Goal: Task Accomplishment & Management: Manage account settings

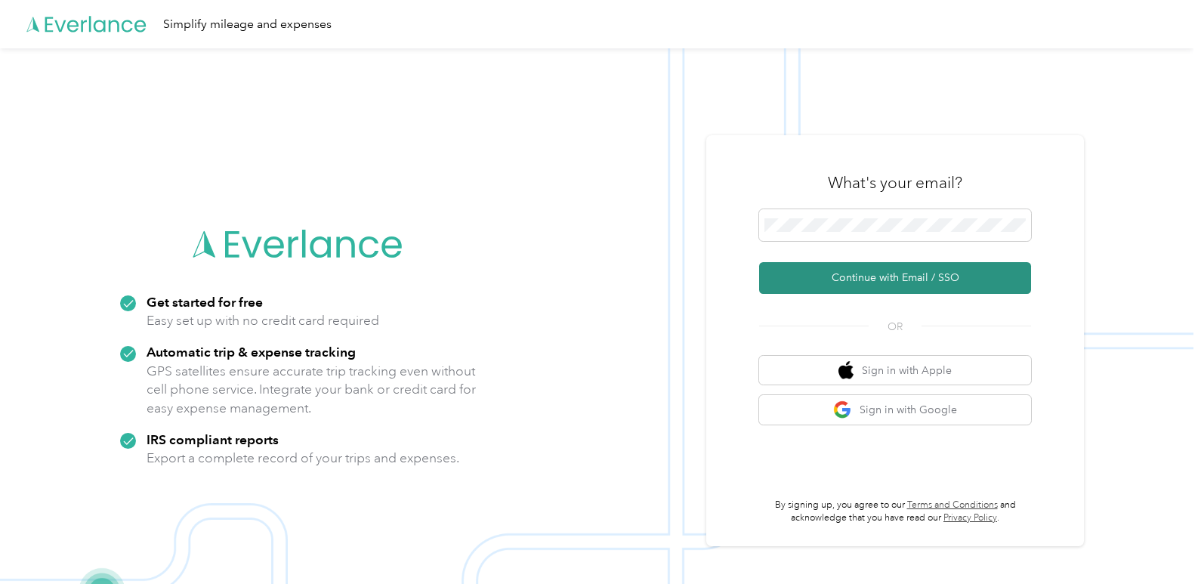
click at [882, 282] on button "Continue with Email / SSO" at bounding box center [895, 278] width 272 height 32
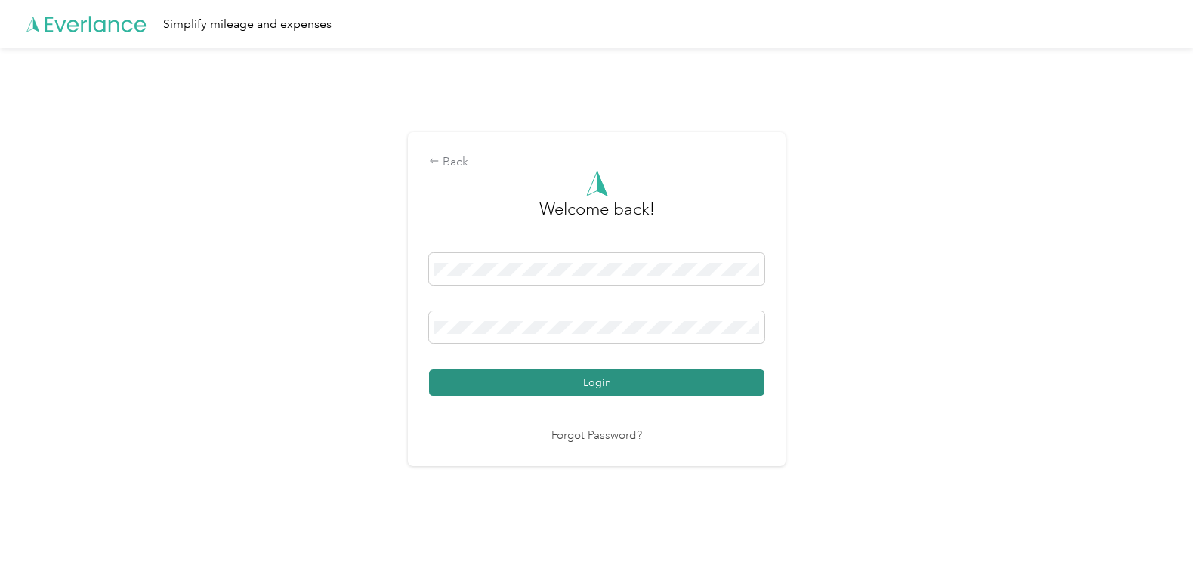
click at [624, 383] on button "Login" at bounding box center [596, 382] width 335 height 26
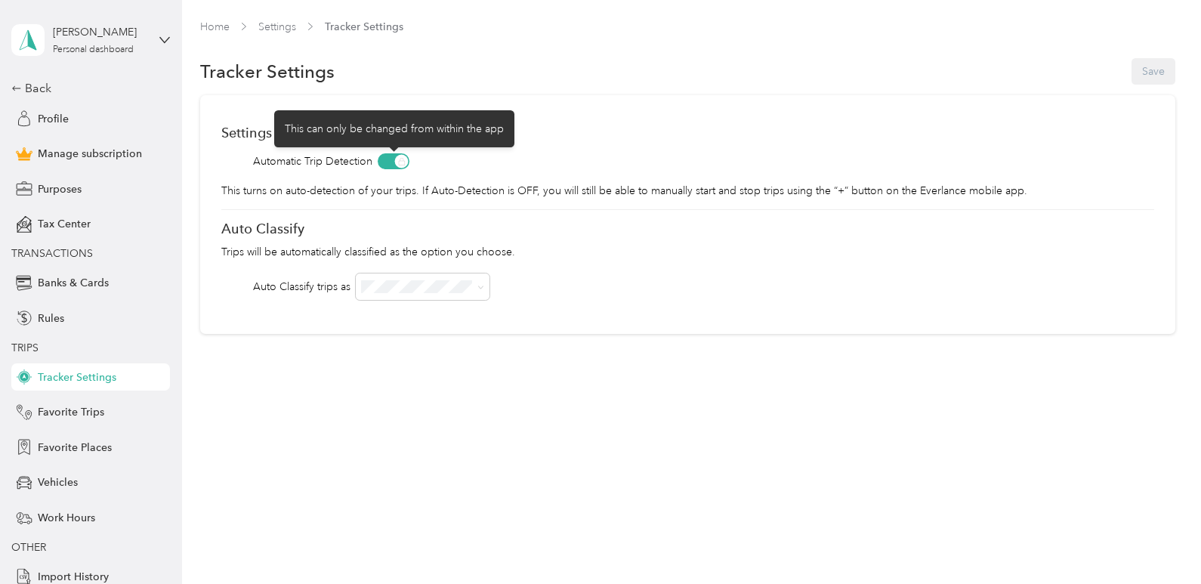
click at [399, 164] on span at bounding box center [394, 161] width 32 height 16
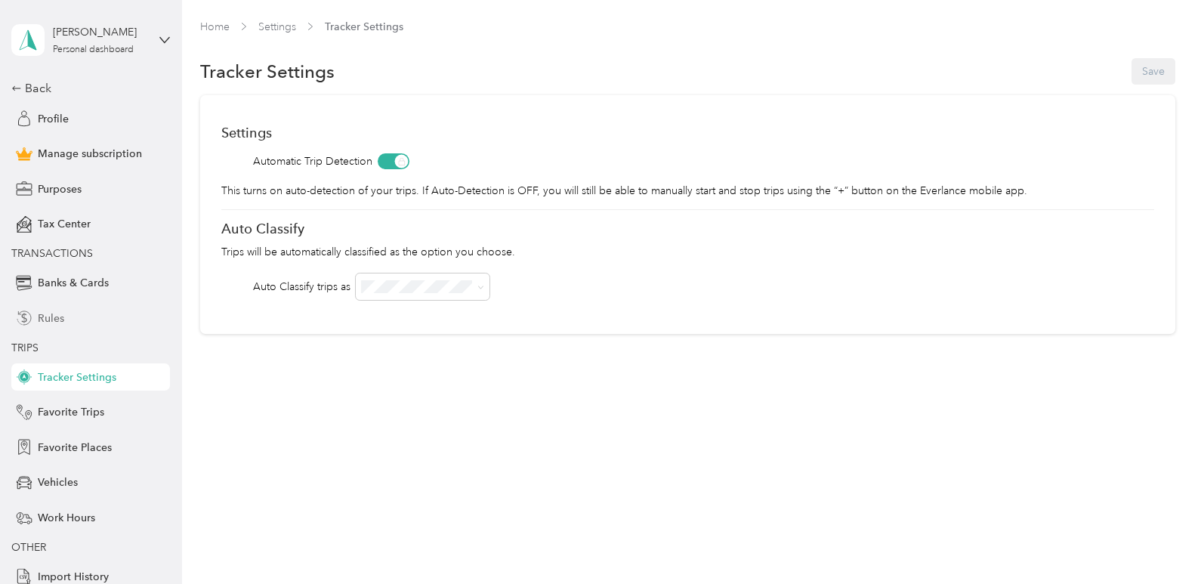
scroll to position [43, 0]
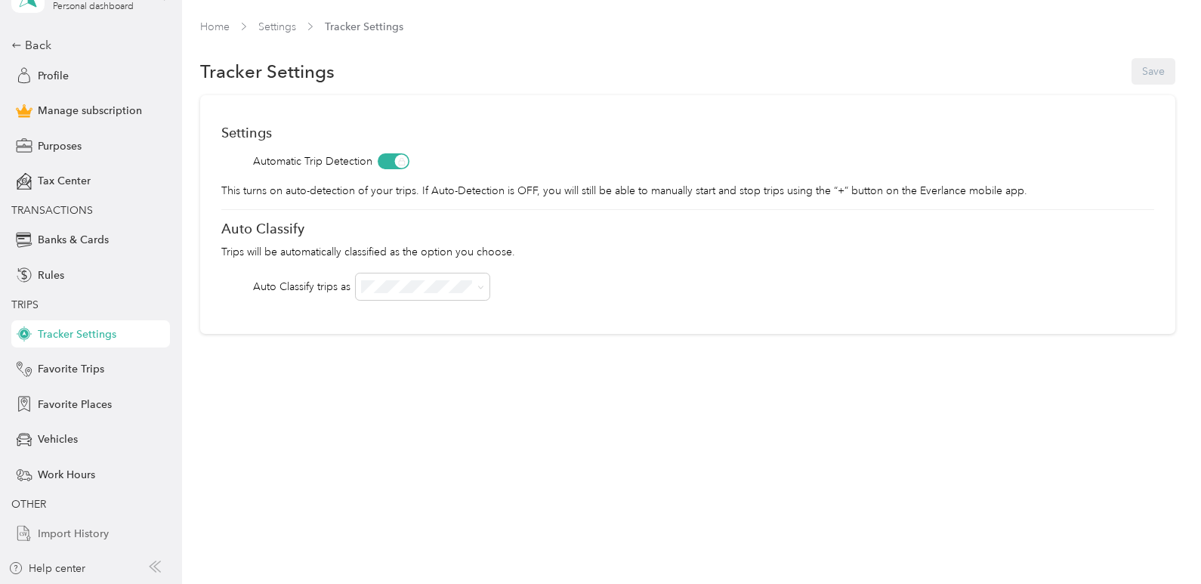
click at [63, 536] on span "Import History" at bounding box center [73, 534] width 71 height 16
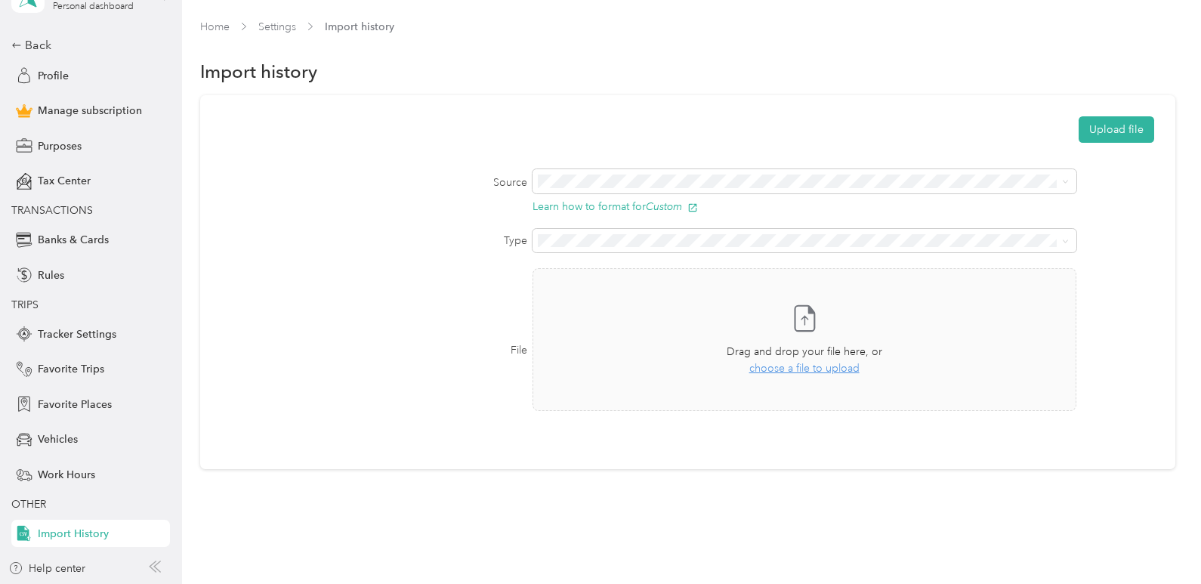
click at [558, 239] on li "MileIQ" at bounding box center [802, 228] width 542 height 26
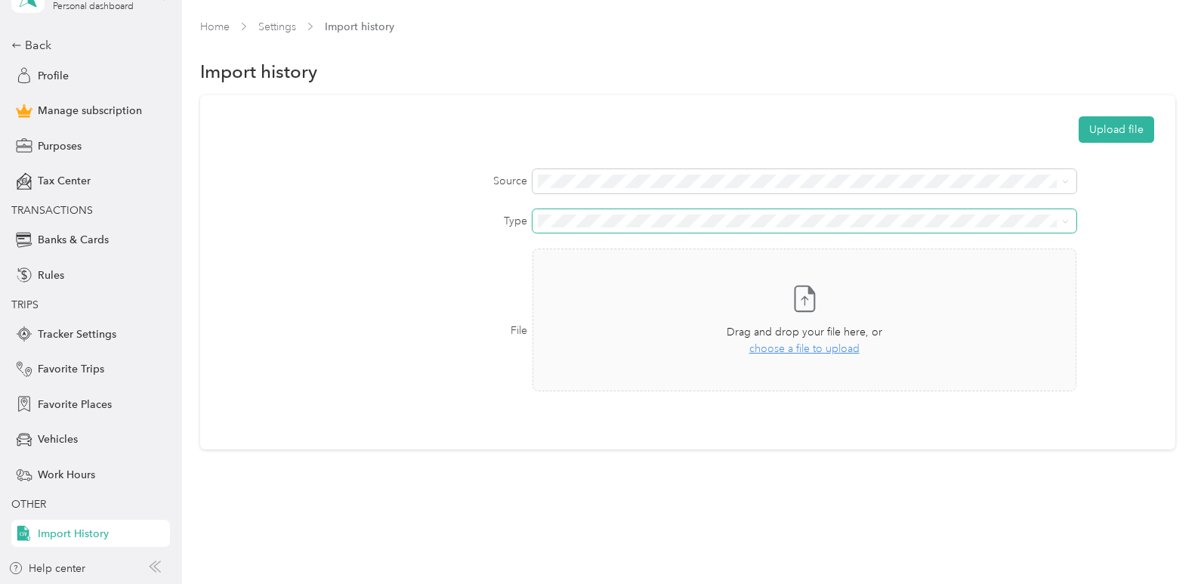
click at [569, 227] on span at bounding box center [805, 221] width 544 height 24
click at [548, 227] on span at bounding box center [805, 221] width 544 height 24
click at [1120, 131] on button "Upload file" at bounding box center [1117, 129] width 76 height 26
click at [556, 209] on li "Custom" at bounding box center [802, 199] width 542 height 26
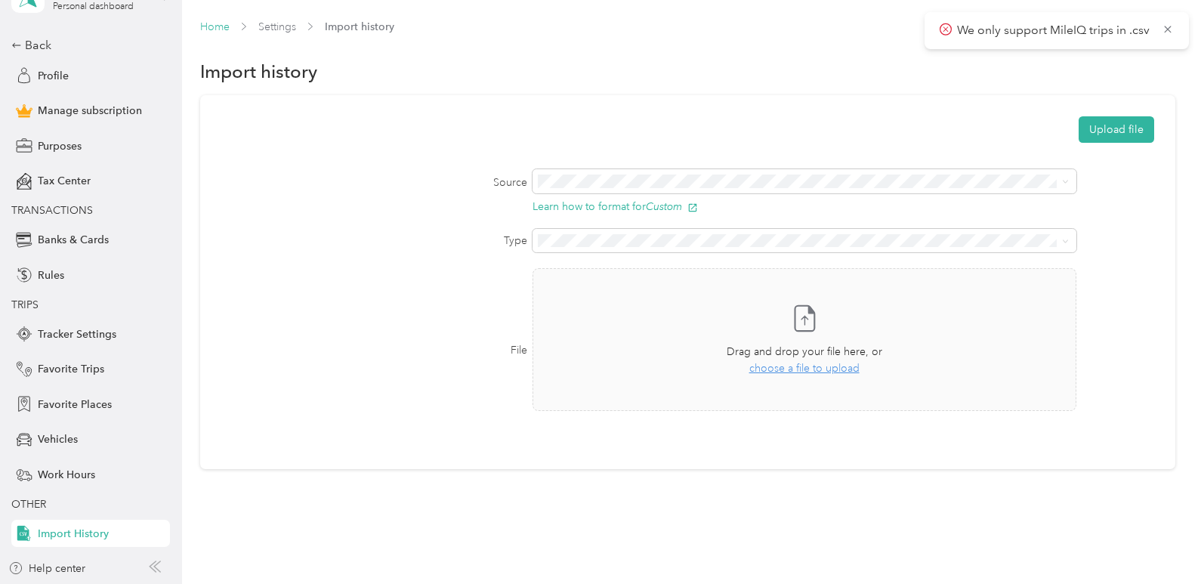
click at [218, 31] on link "Home" at bounding box center [214, 26] width 29 height 13
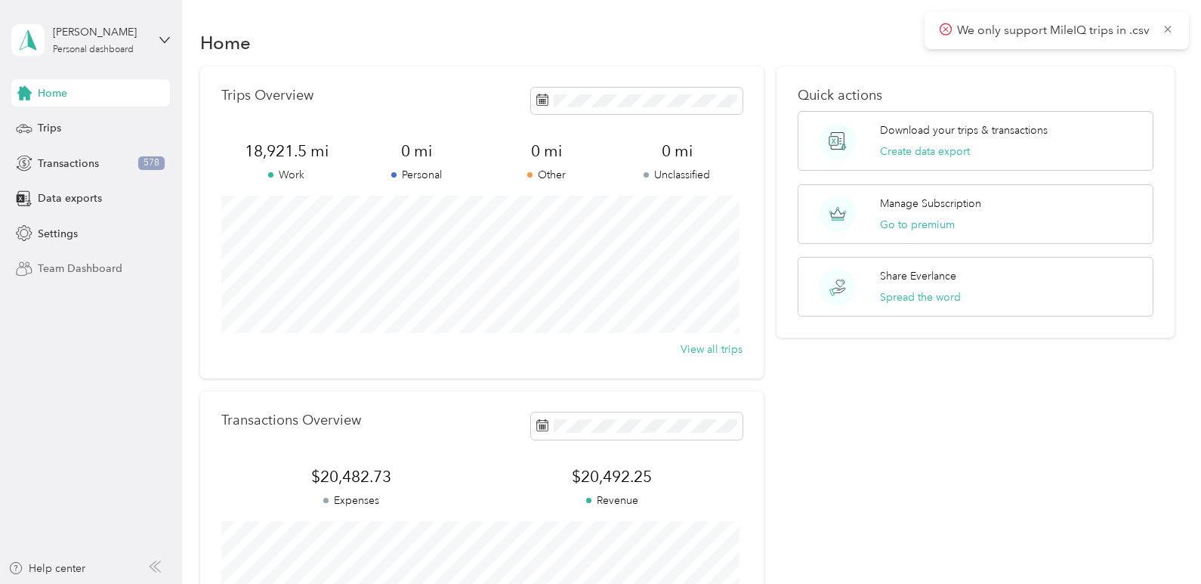
click at [74, 264] on span "Team Dashboard" at bounding box center [80, 269] width 85 height 16
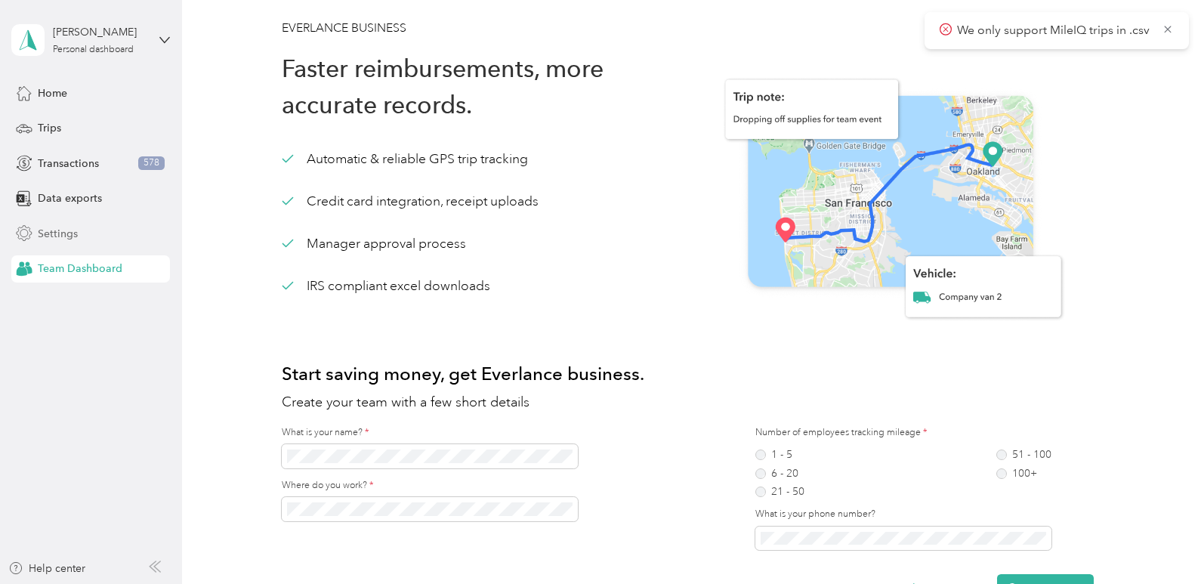
click at [47, 230] on span "Settings" at bounding box center [58, 234] width 40 height 16
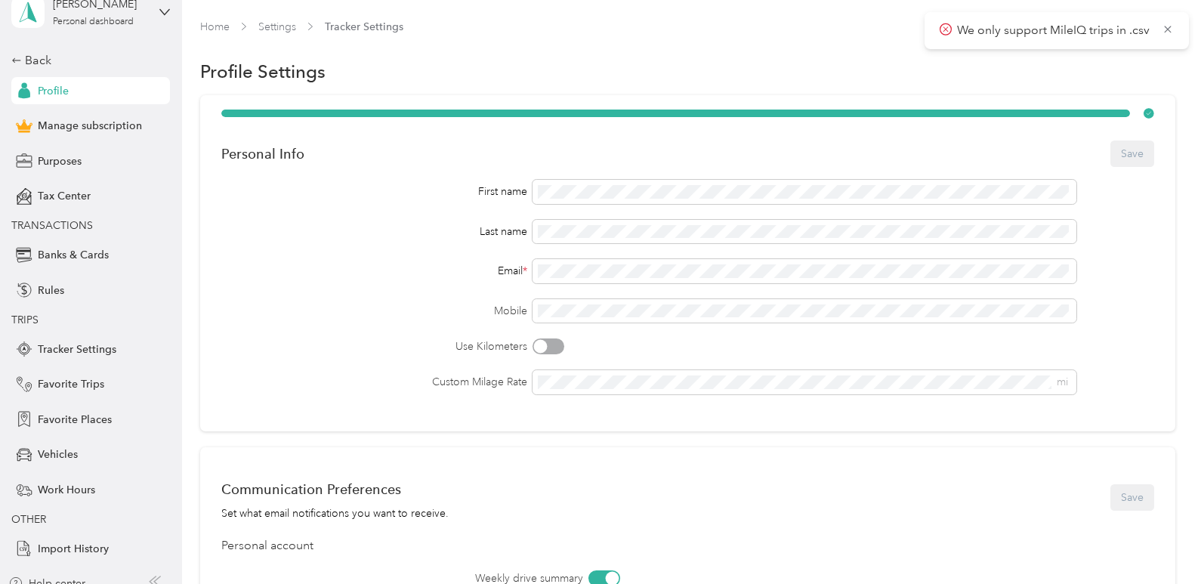
scroll to position [43, 0]
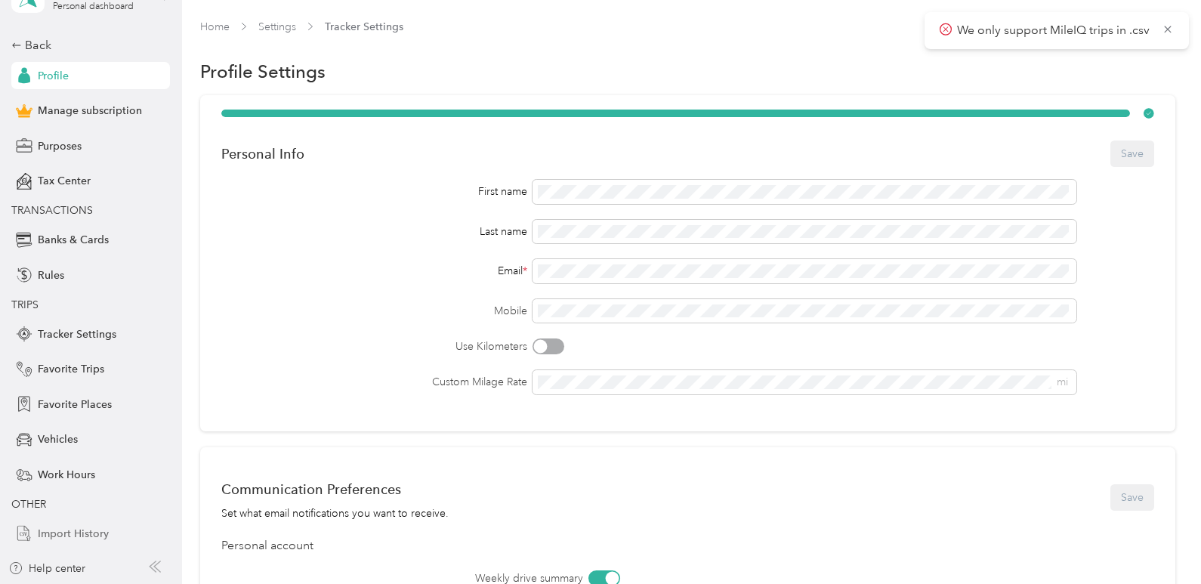
click at [66, 538] on span "Import History" at bounding box center [73, 534] width 71 height 16
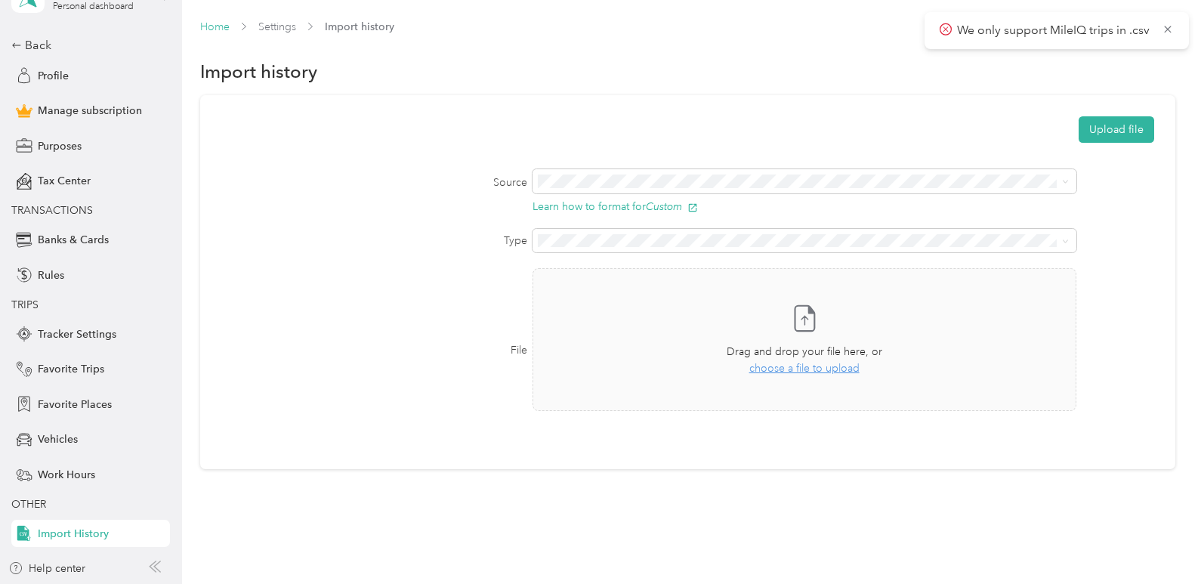
click at [223, 30] on link "Home" at bounding box center [214, 26] width 29 height 13
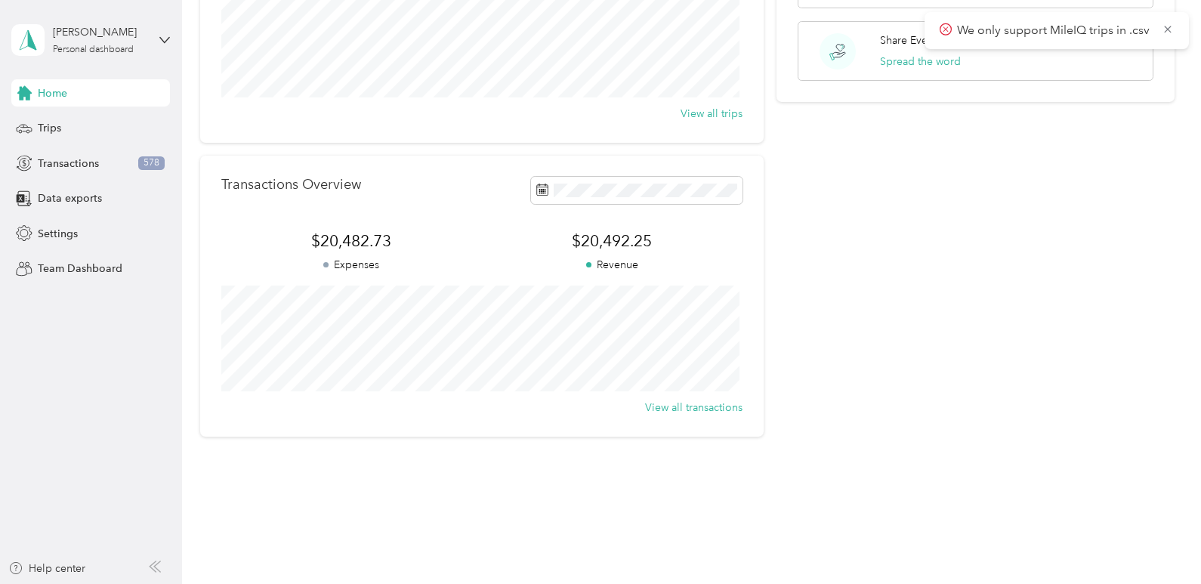
scroll to position [244, 0]
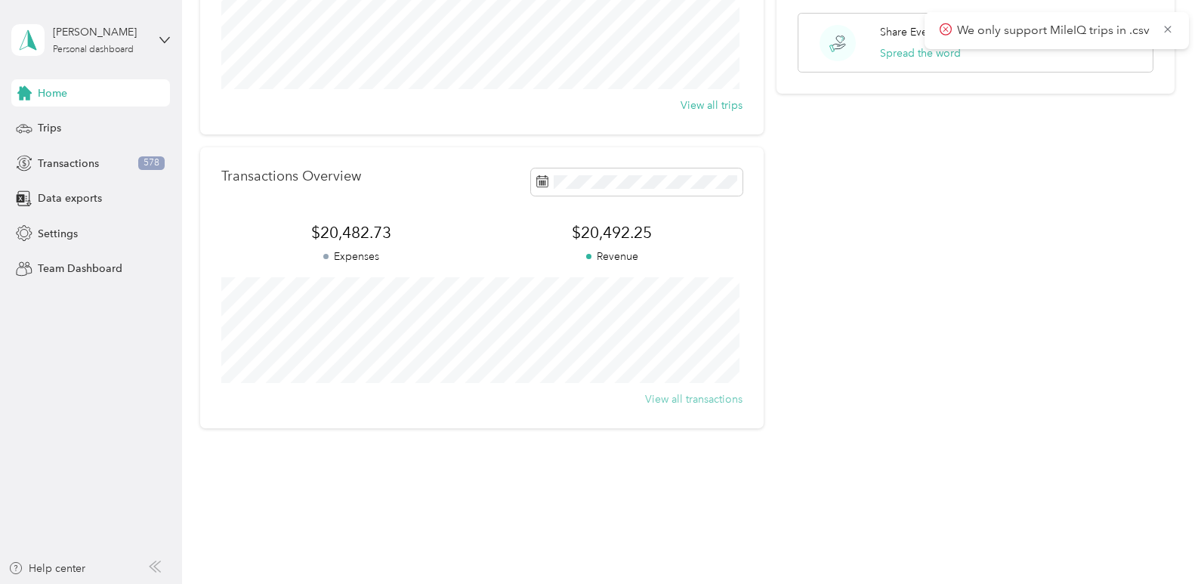
click at [680, 402] on button "View all transactions" at bounding box center [693, 399] width 97 height 16
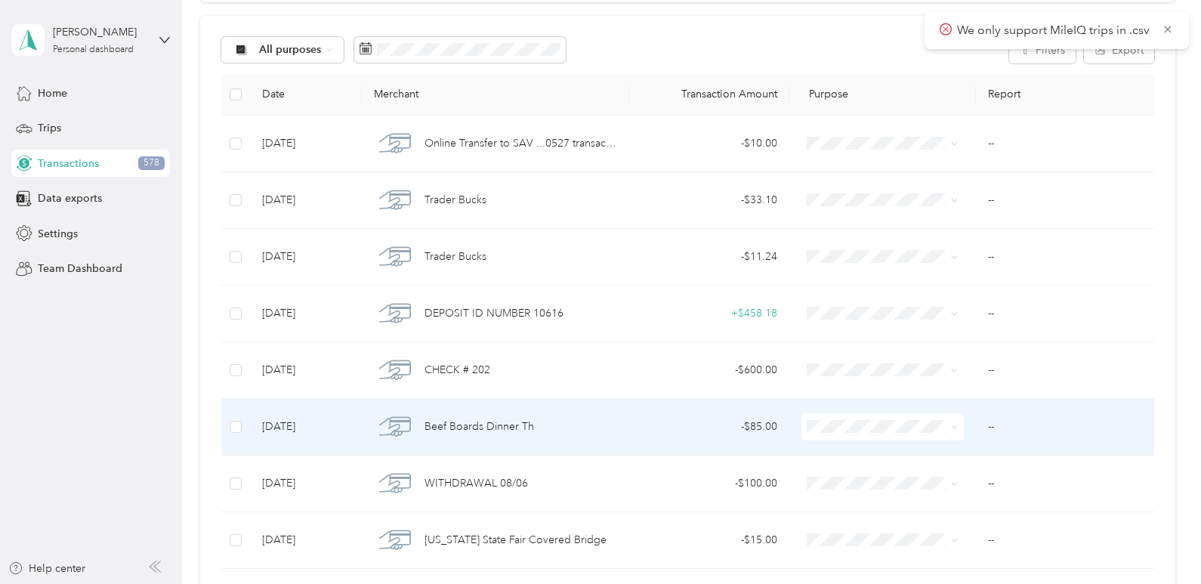
scroll to position [302, 0]
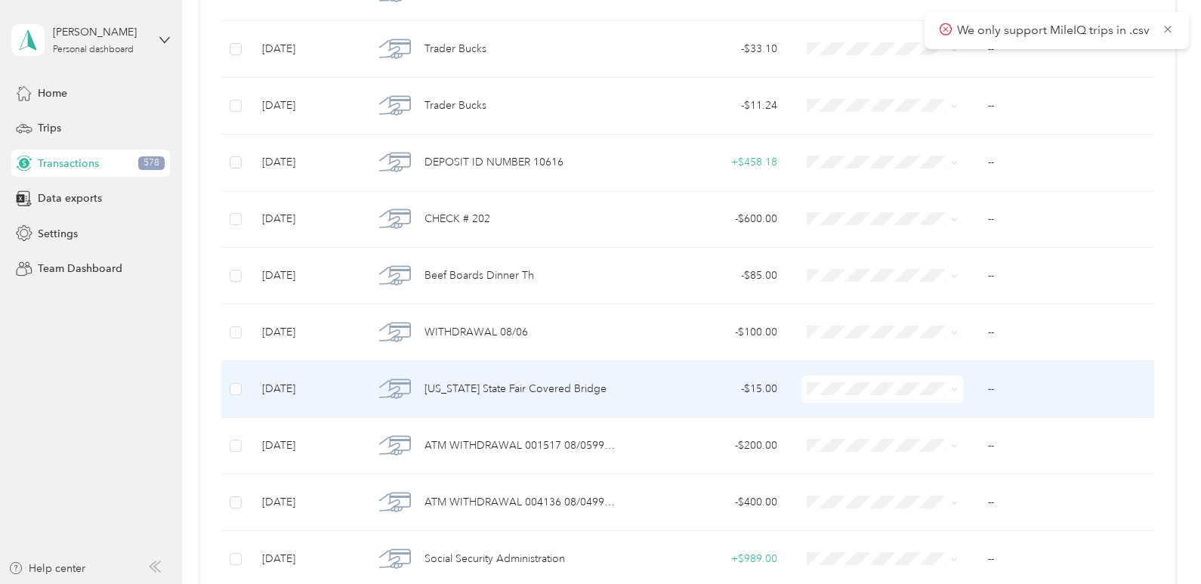
click at [508, 385] on span "[US_STATE] State Fair Covered Bridge" at bounding box center [516, 389] width 182 height 17
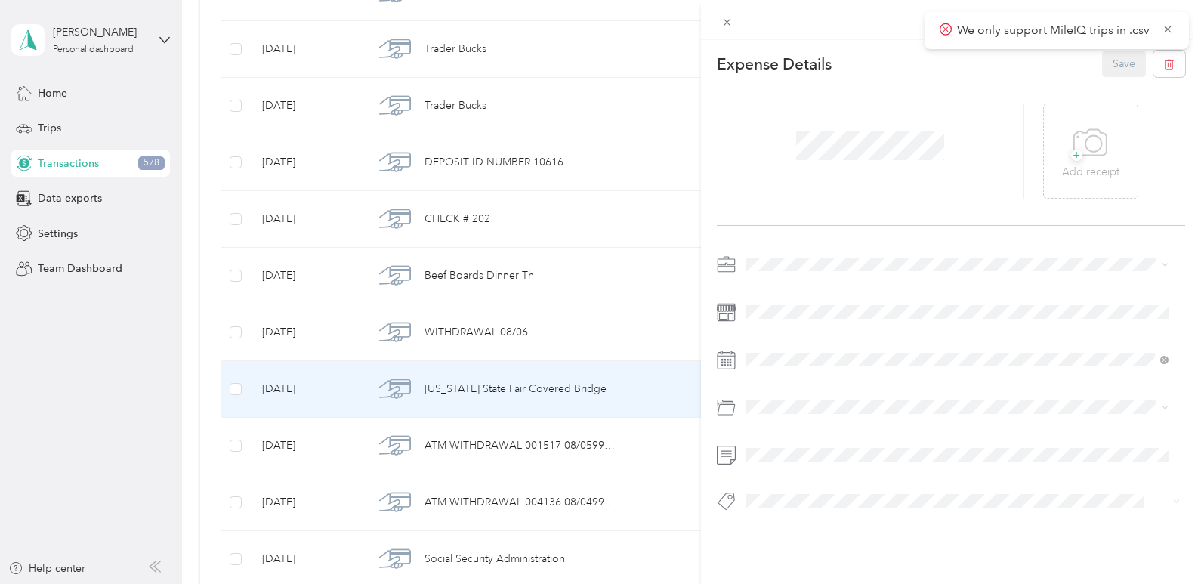
click at [635, 366] on div "This expense cannot be edited because it is either under review, approved, or p…" at bounding box center [600, 292] width 1201 height 584
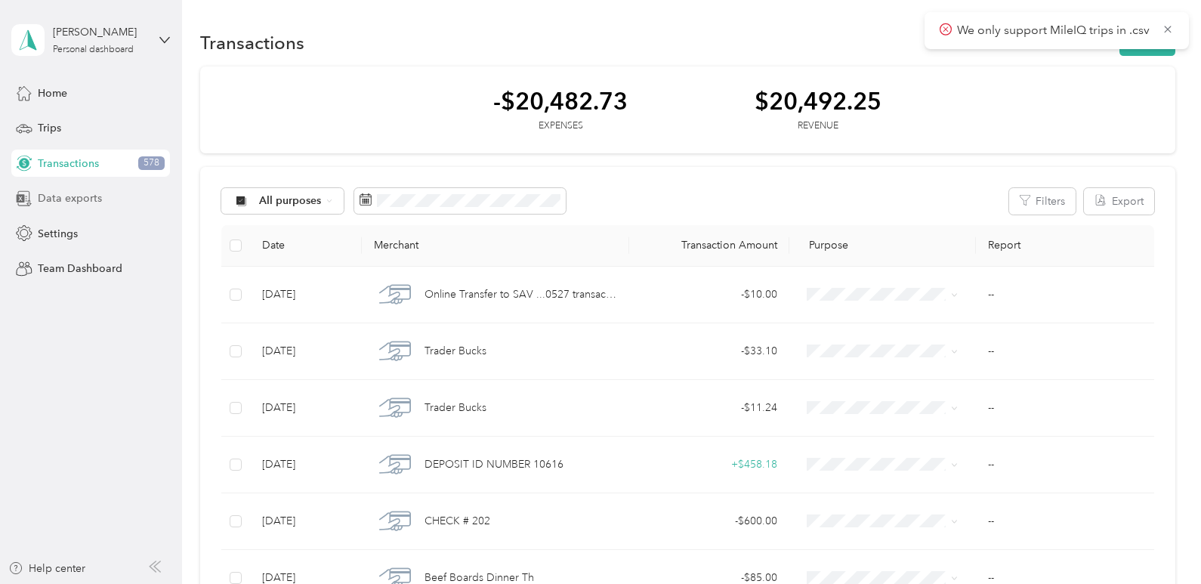
click at [66, 198] on span "Data exports" at bounding box center [70, 198] width 64 height 16
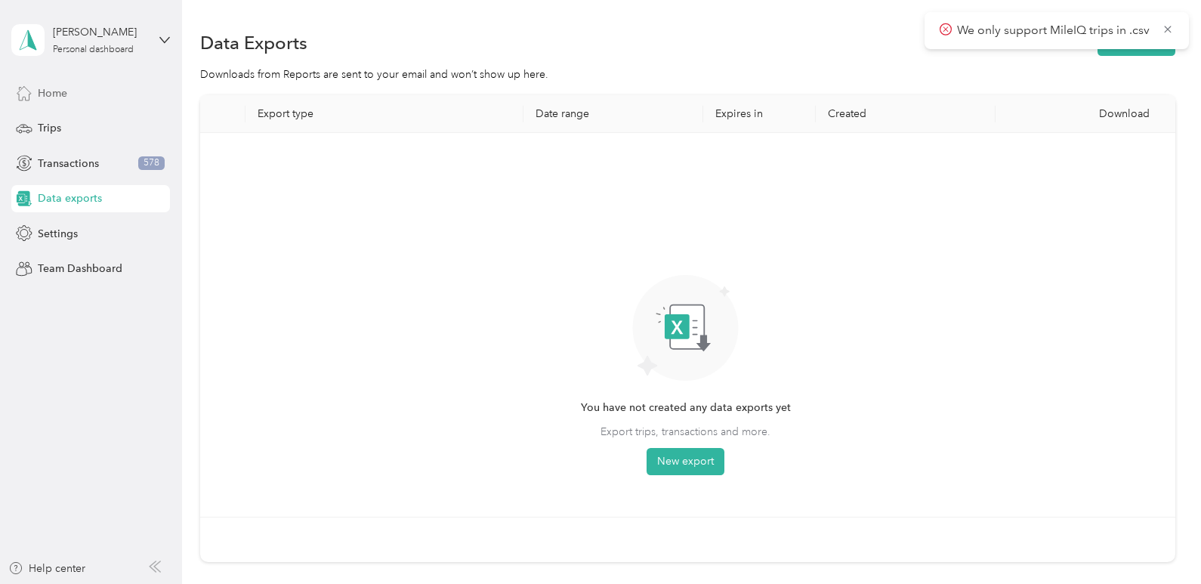
click at [55, 92] on span "Home" at bounding box center [52, 93] width 29 height 16
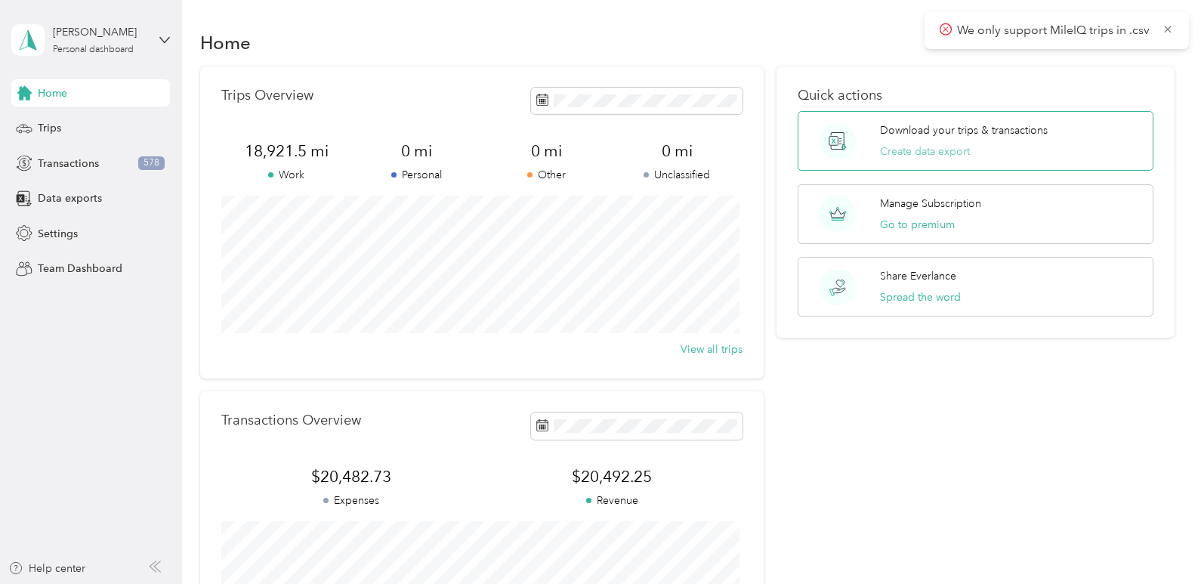
click at [916, 156] on button "Create data export" at bounding box center [925, 152] width 90 height 16
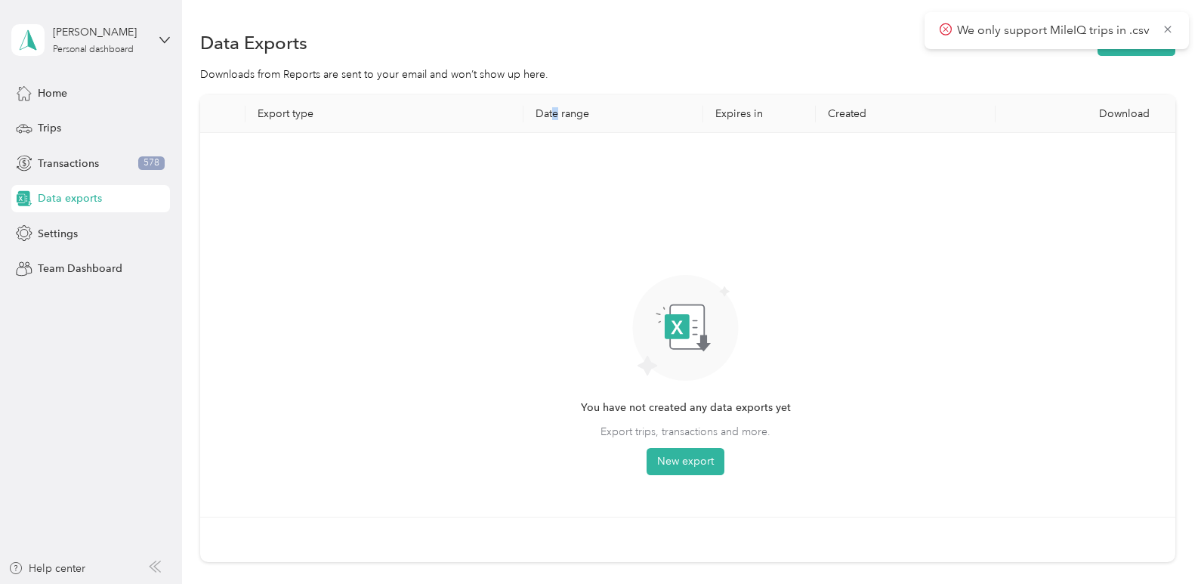
click at [556, 109] on th "Date range" at bounding box center [614, 114] width 180 height 38
click at [298, 121] on th "Export type" at bounding box center [385, 114] width 279 height 38
click at [335, 116] on th "Export type" at bounding box center [385, 114] width 279 height 38
click at [680, 464] on button "New export" at bounding box center [686, 461] width 78 height 27
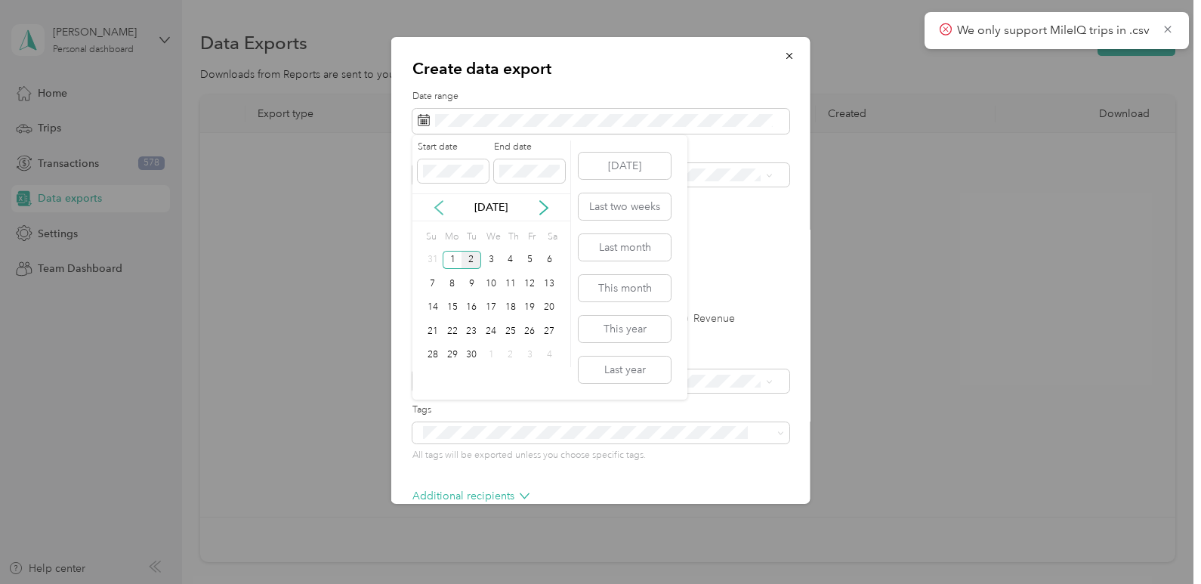
click at [439, 210] on icon at bounding box center [439, 208] width 8 height 14
click at [440, 212] on icon at bounding box center [439, 208] width 8 height 14
click at [439, 215] on icon at bounding box center [438, 207] width 15 height 15
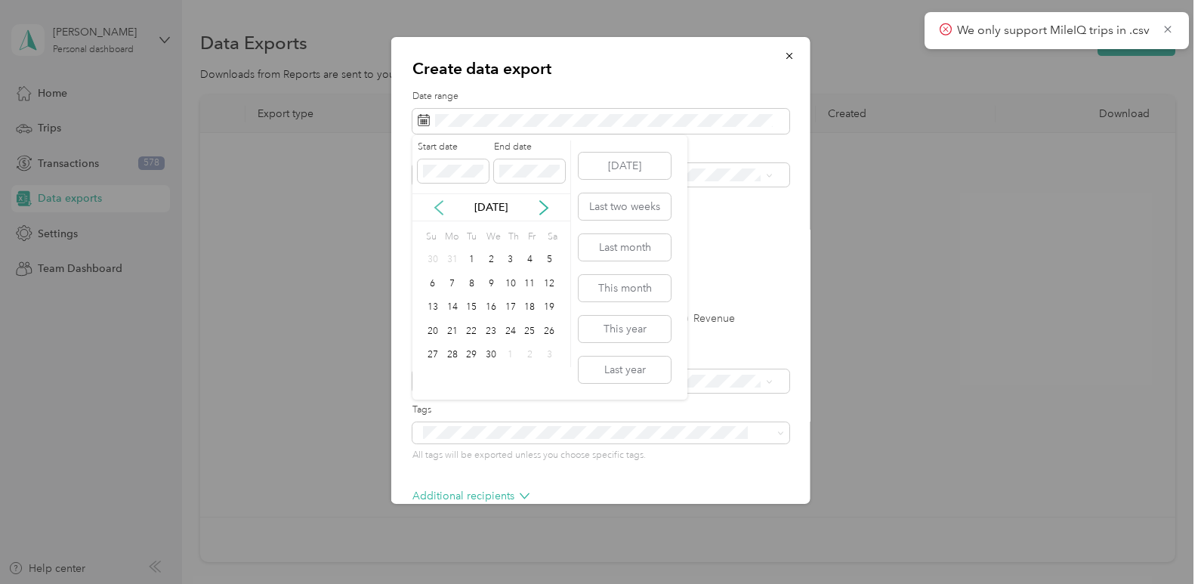
click at [439, 215] on icon at bounding box center [438, 207] width 15 height 15
click at [631, 372] on button "Last year" at bounding box center [625, 370] width 92 height 26
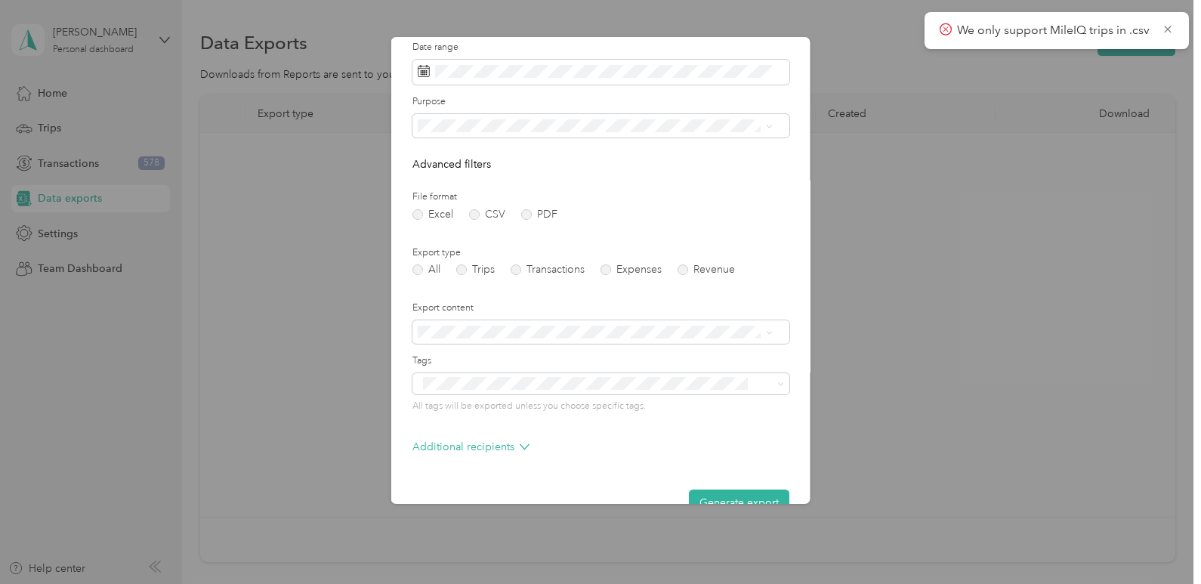
scroll to position [76, 0]
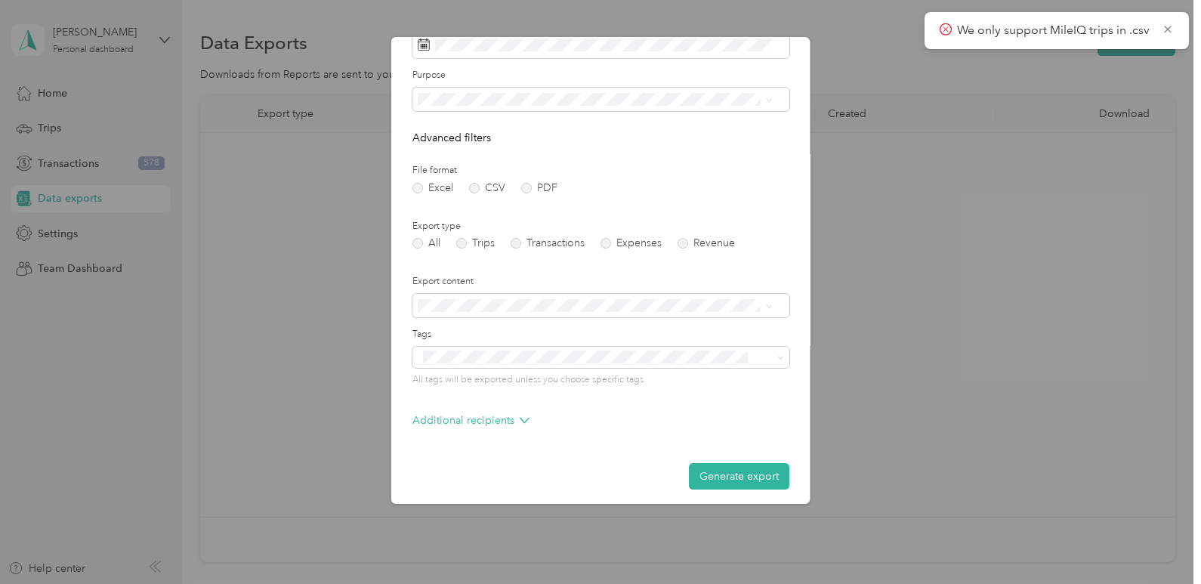
click at [718, 477] on button "Generate export" at bounding box center [739, 476] width 100 height 26
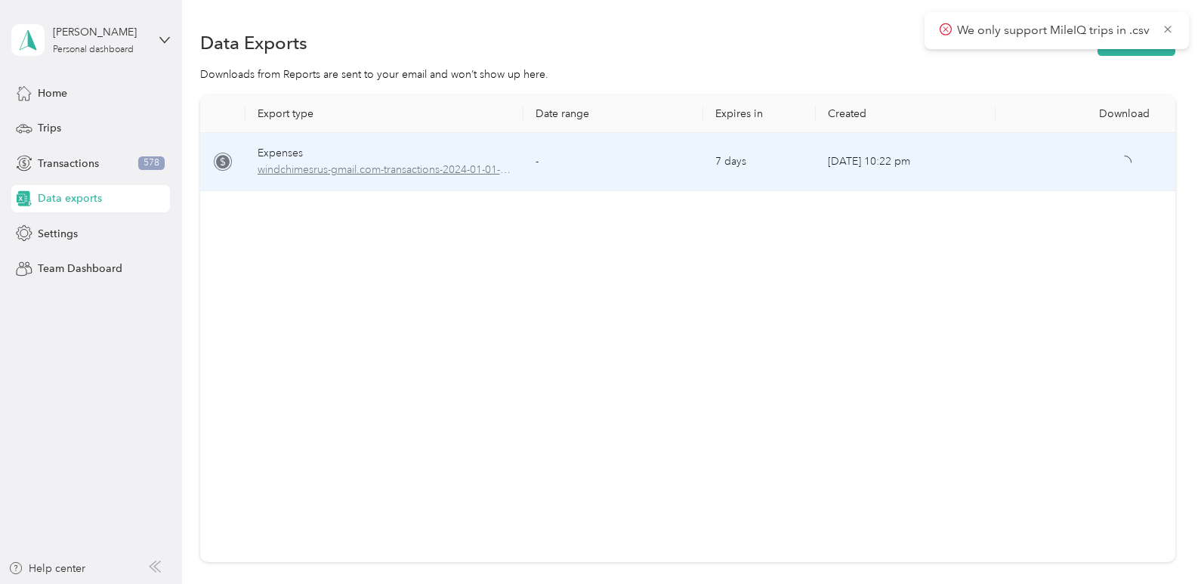
click at [398, 170] on span "windchimesrus-gmail.com-transactions-2024-01-01-2024-12-31.xlsx" at bounding box center [385, 170] width 255 height 17
click at [735, 162] on td "7 days" at bounding box center [759, 162] width 113 height 58
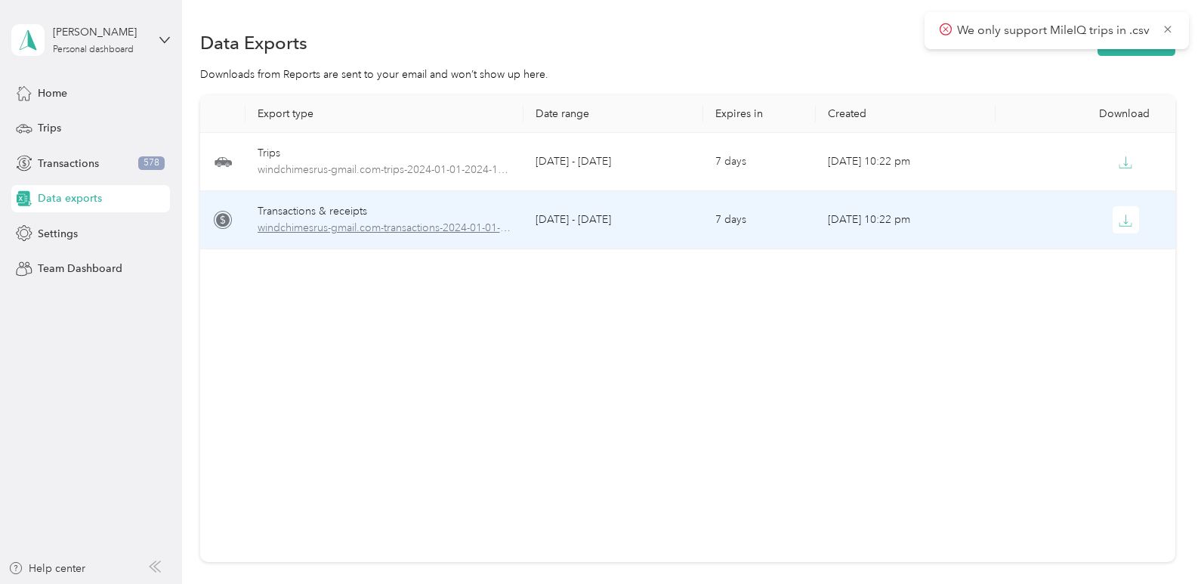
click at [435, 223] on span "windchimesrus-gmail.com-transactions-2024-01-01-2024-12-31.xlsx" at bounding box center [385, 228] width 255 height 17
click at [1122, 218] on icon "button" at bounding box center [1126, 221] width 14 height 14
click at [1120, 220] on icon "button" at bounding box center [1126, 221] width 14 height 14
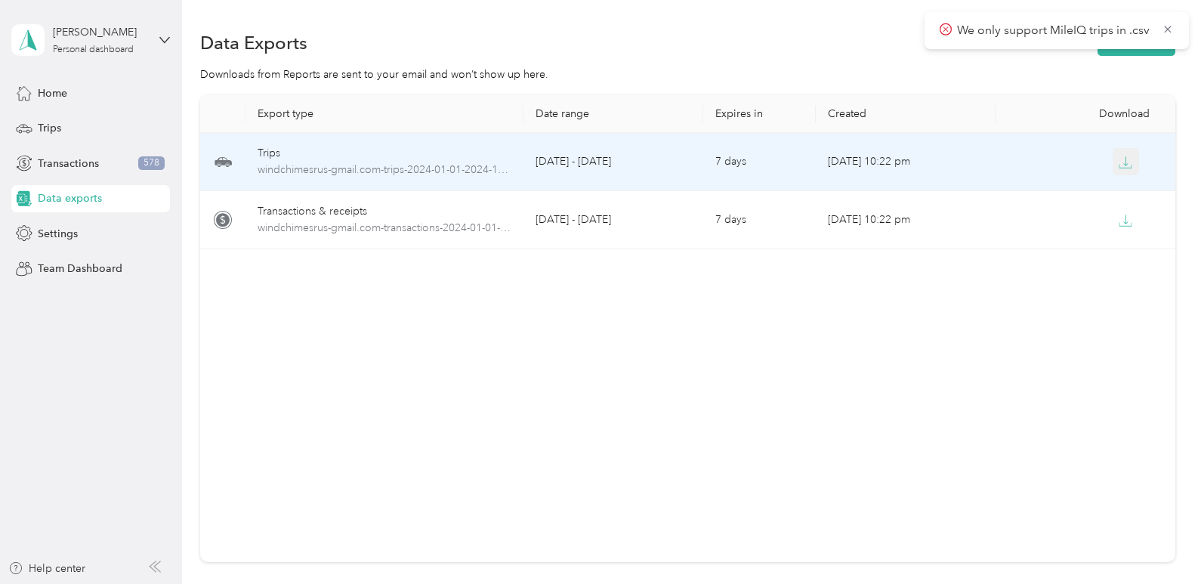
click at [1126, 168] on icon "button" at bounding box center [1126, 163] width 14 height 14
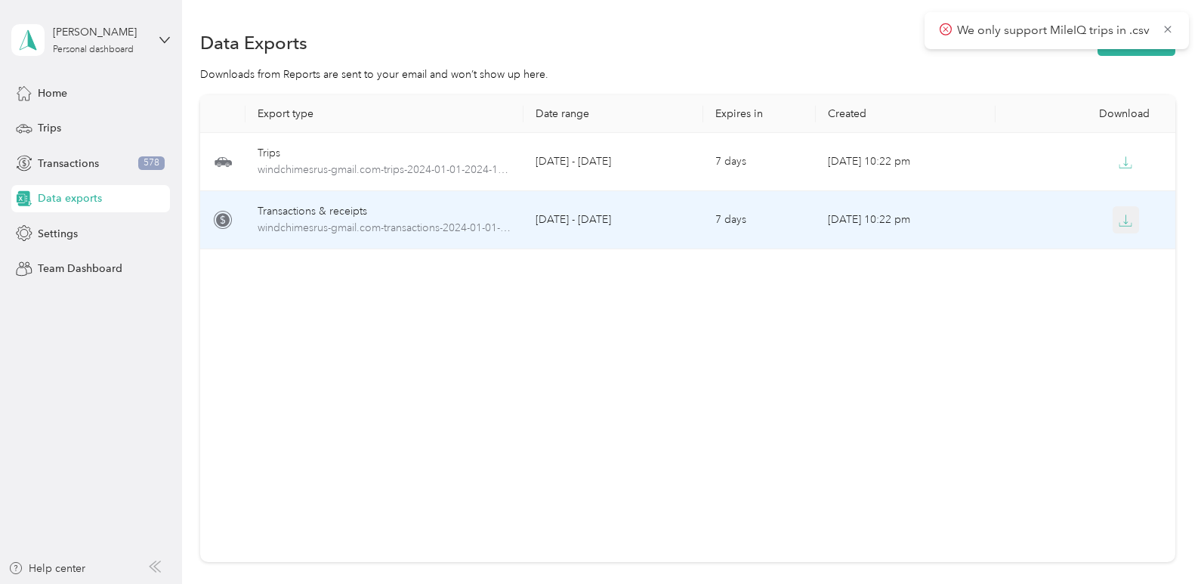
click at [1121, 227] on button "button" at bounding box center [1126, 219] width 27 height 27
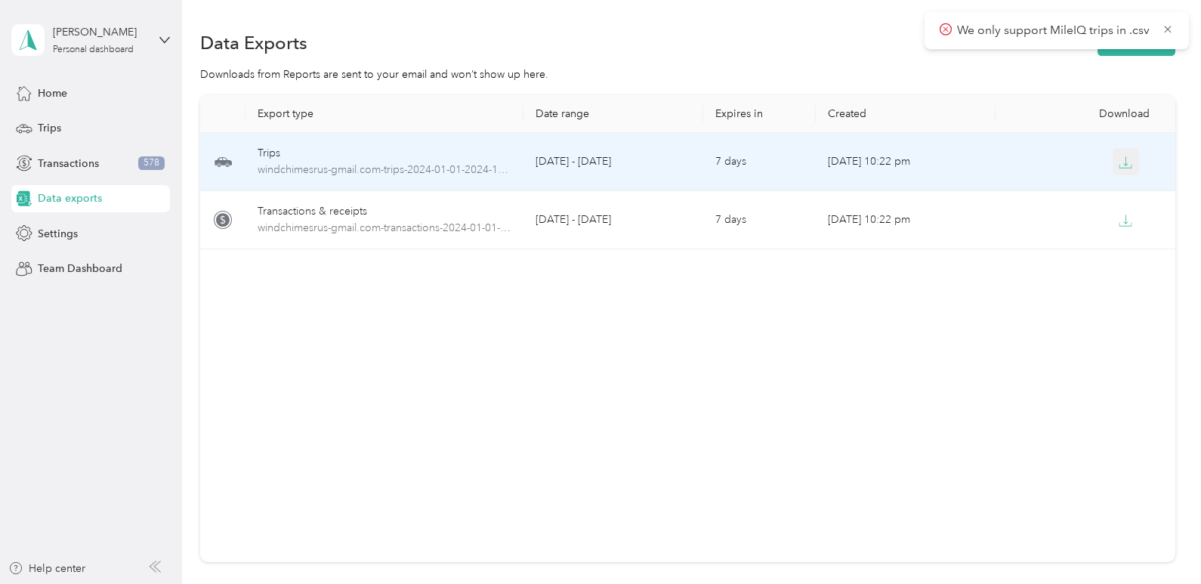
click at [1126, 165] on icon "button" at bounding box center [1126, 163] width 14 height 14
click at [1120, 165] on icon "button" at bounding box center [1126, 163] width 14 height 14
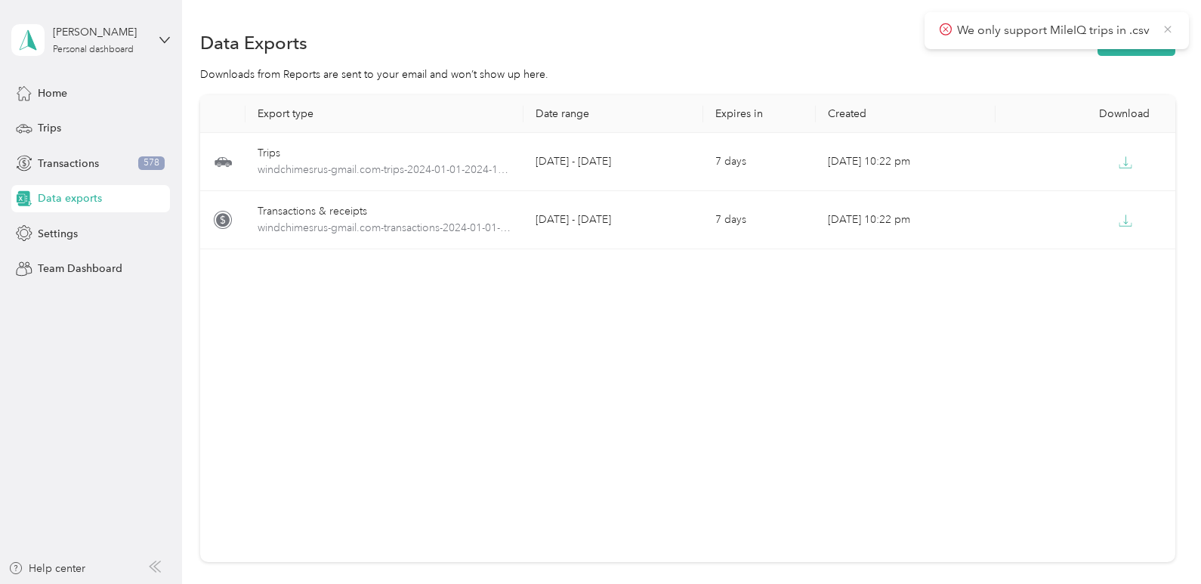
click at [1165, 27] on icon at bounding box center [1168, 30] width 12 height 14
click at [1147, 42] on button "New export" at bounding box center [1137, 42] width 78 height 26
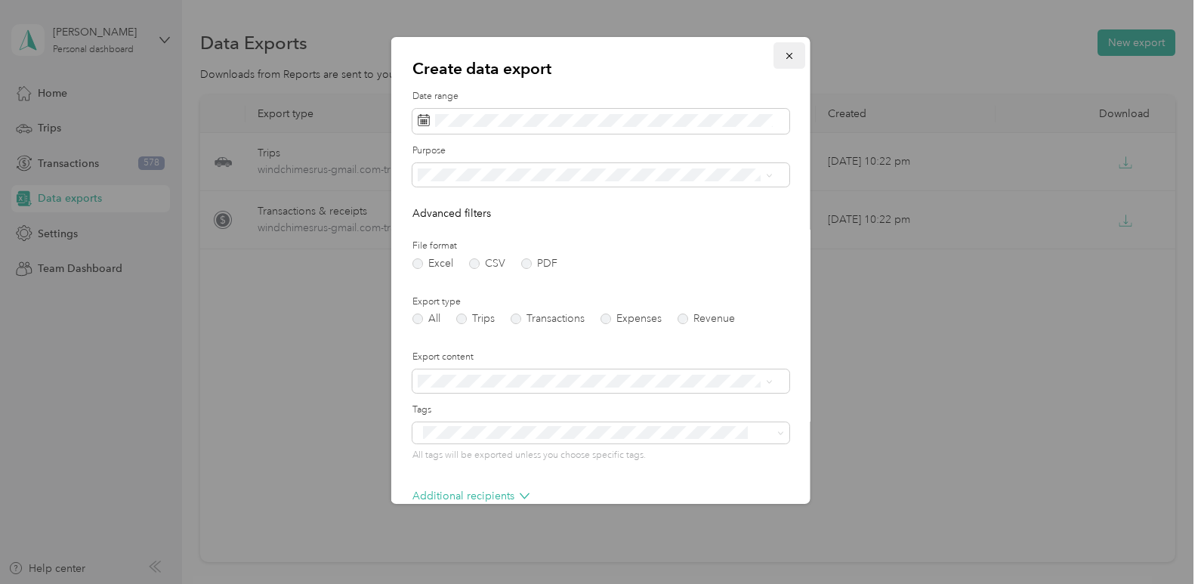
click at [784, 54] on icon "button" at bounding box center [789, 56] width 11 height 11
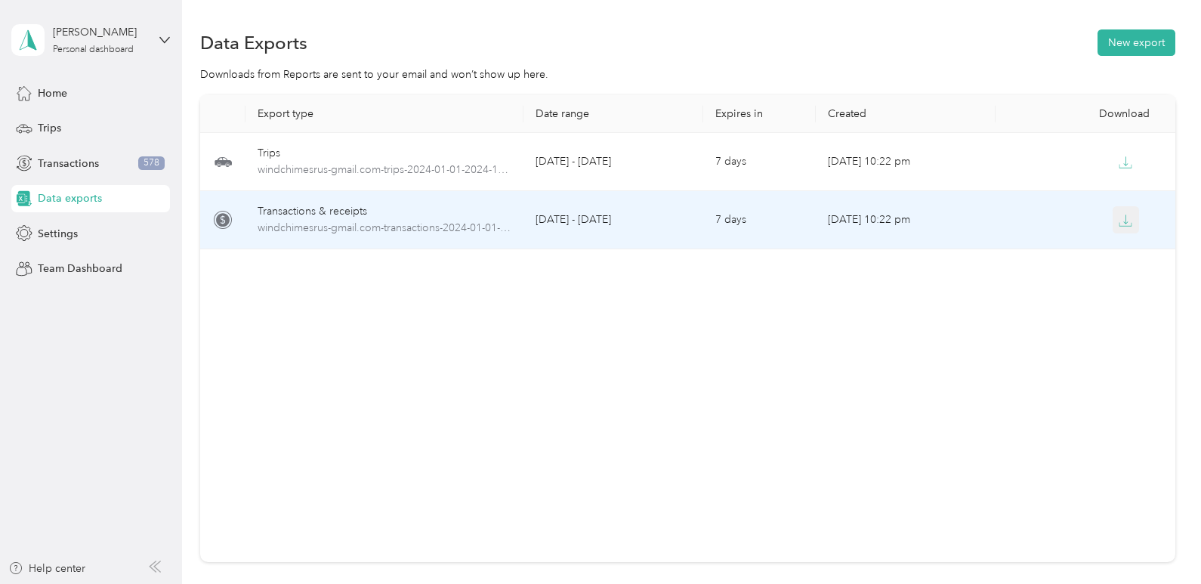
click at [1120, 225] on icon "button" at bounding box center [1126, 221] width 14 height 14
